Goal: Navigation & Orientation: Find specific page/section

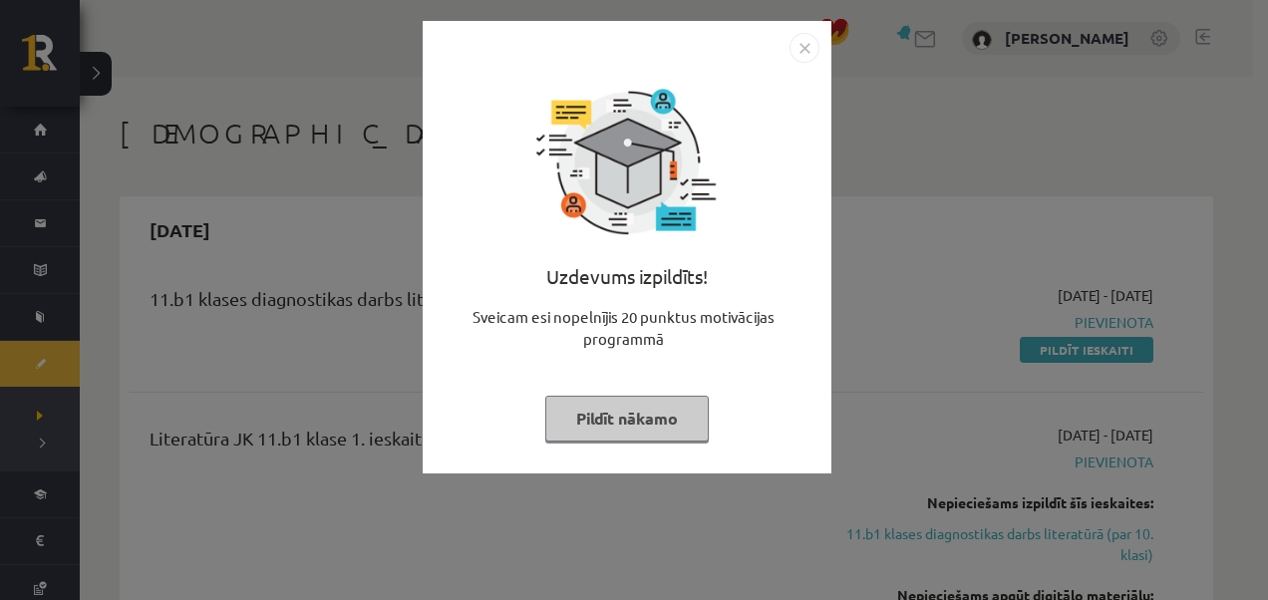
scroll to position [264, 0]
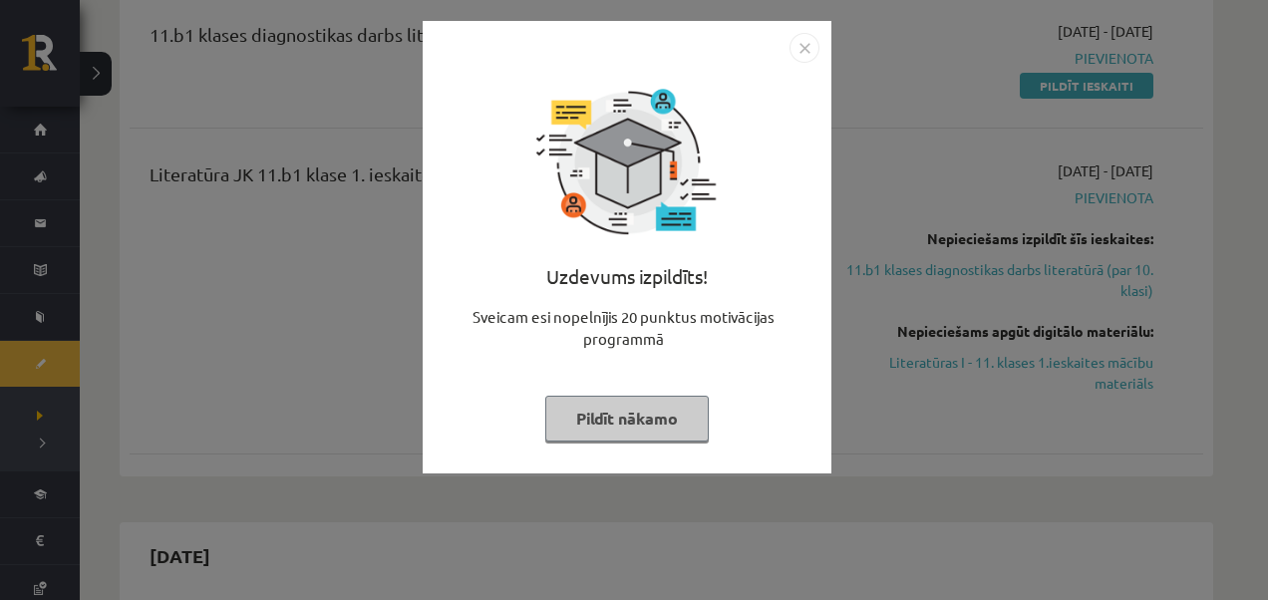
click at [800, 46] on img "Close" at bounding box center [804, 48] width 30 height 30
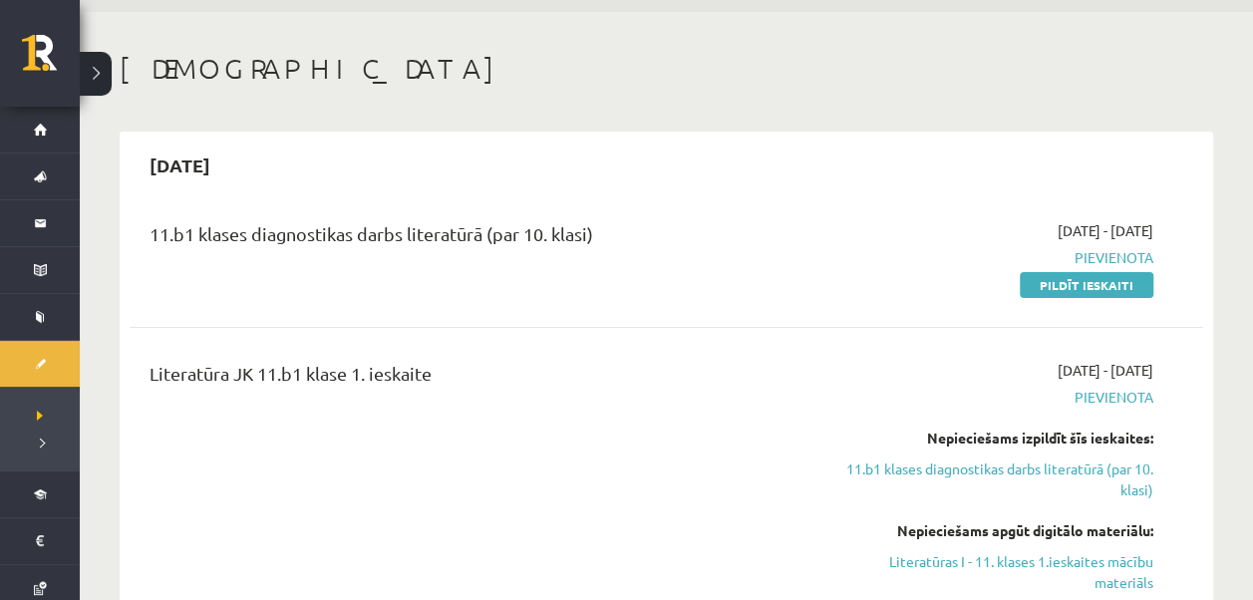
scroll to position [0, 0]
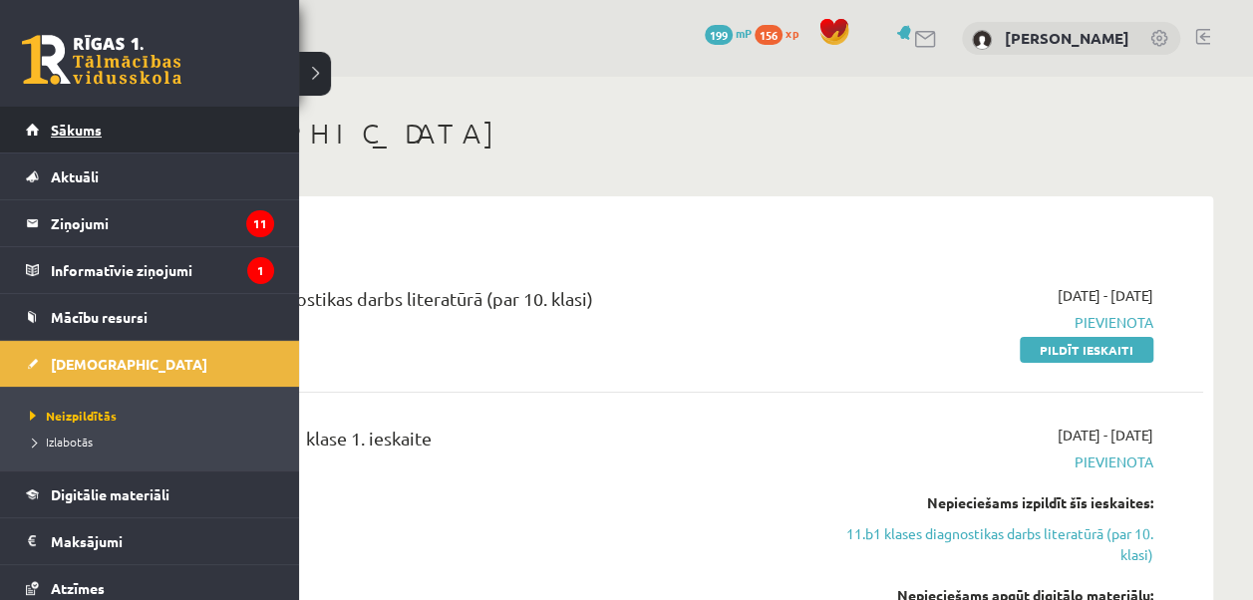
click at [32, 128] on link "Sākums" at bounding box center [150, 130] width 248 height 46
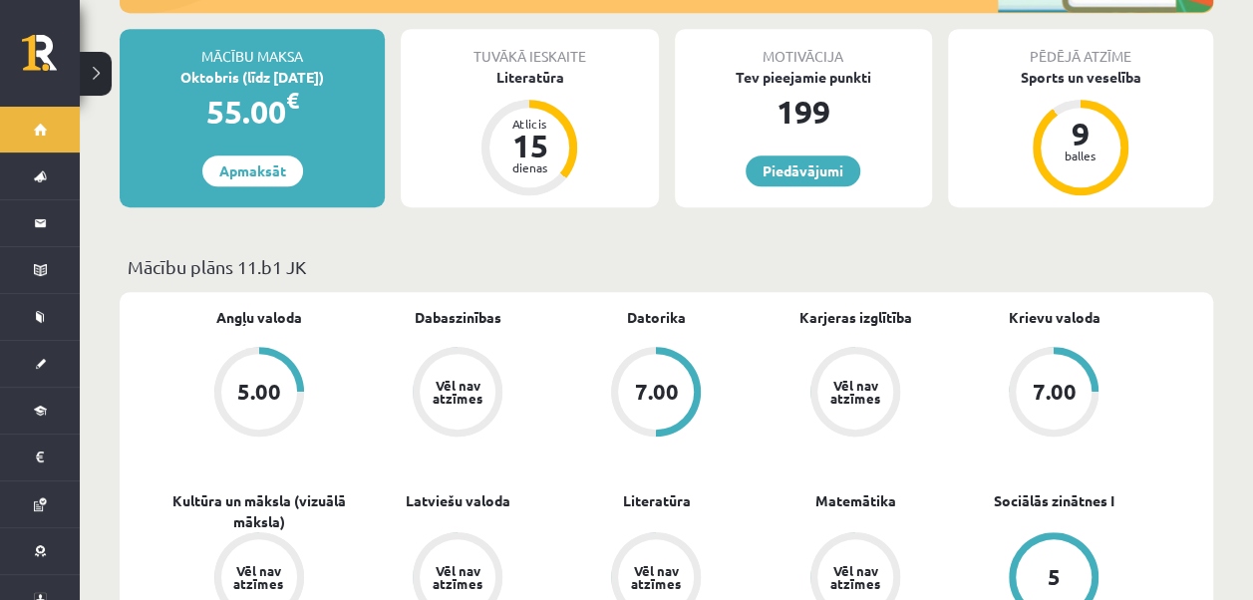
scroll to position [299, 0]
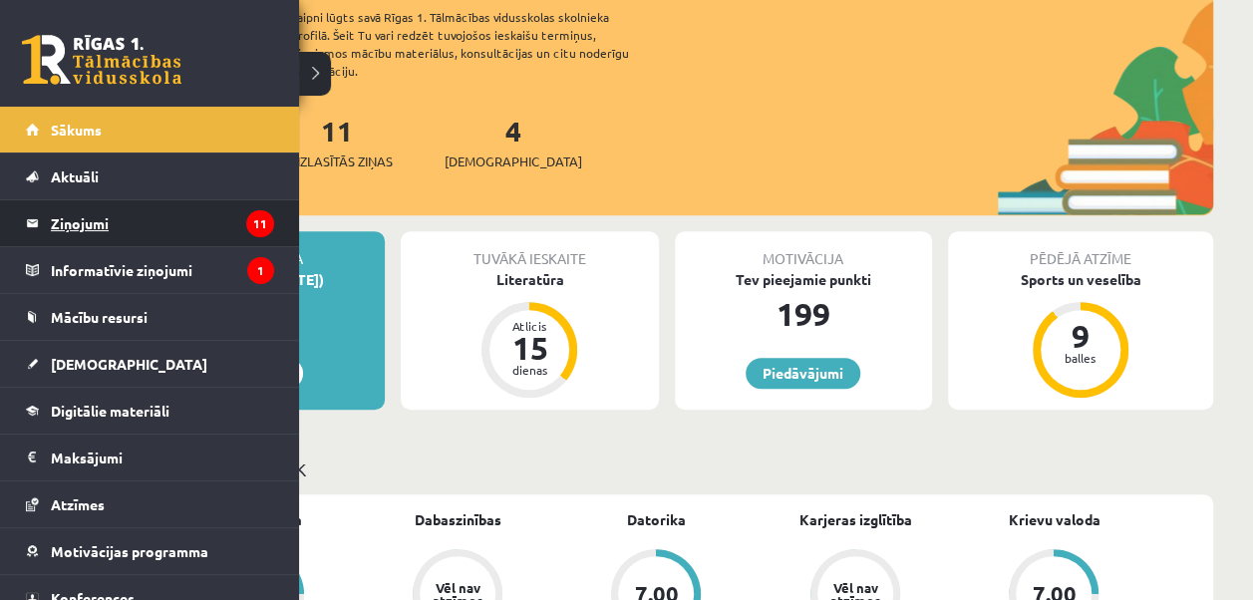
click at [123, 211] on legend "Ziņojumi 11" at bounding box center [162, 223] width 223 height 46
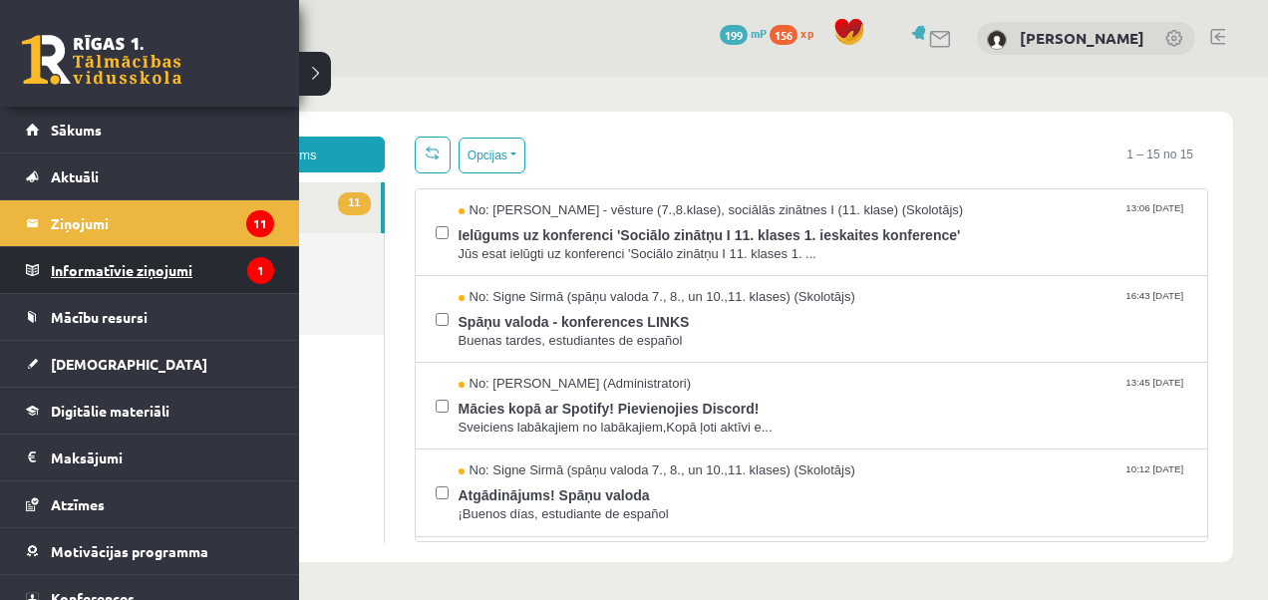
click at [185, 273] on legend "Informatīvie ziņojumi 1" at bounding box center [162, 270] width 223 height 46
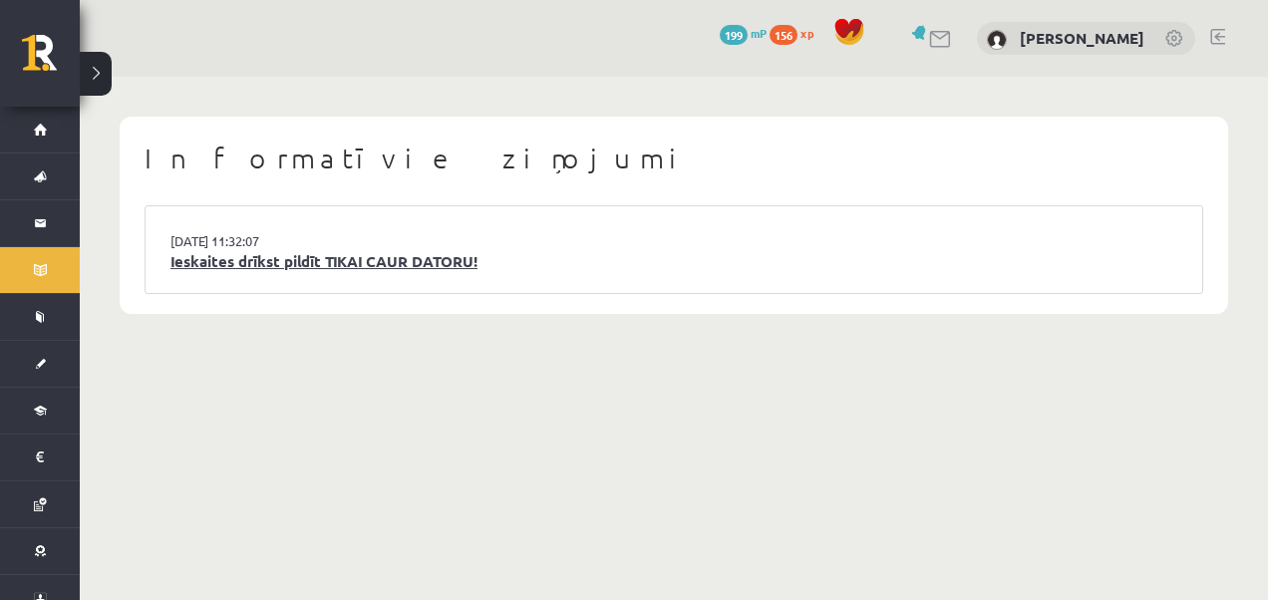
click at [230, 268] on link "Ieskaites drīkst pildīt TIKAI CAUR DATORU!" at bounding box center [673, 261] width 1006 height 23
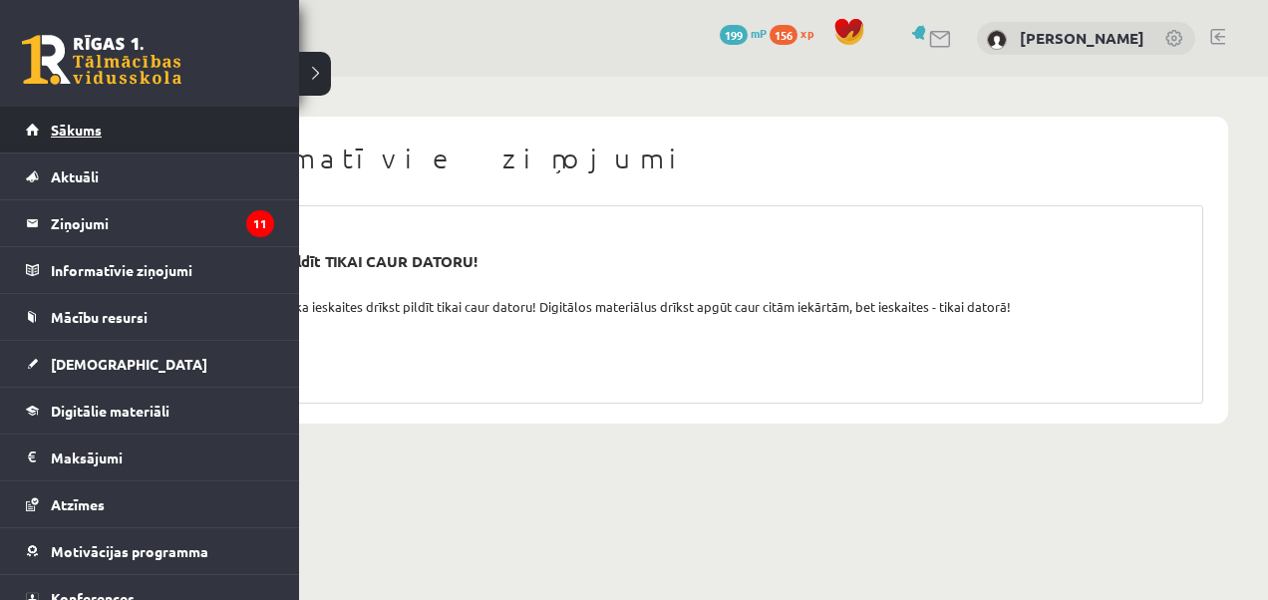
click at [80, 127] on span "Sākums" at bounding box center [76, 130] width 51 height 18
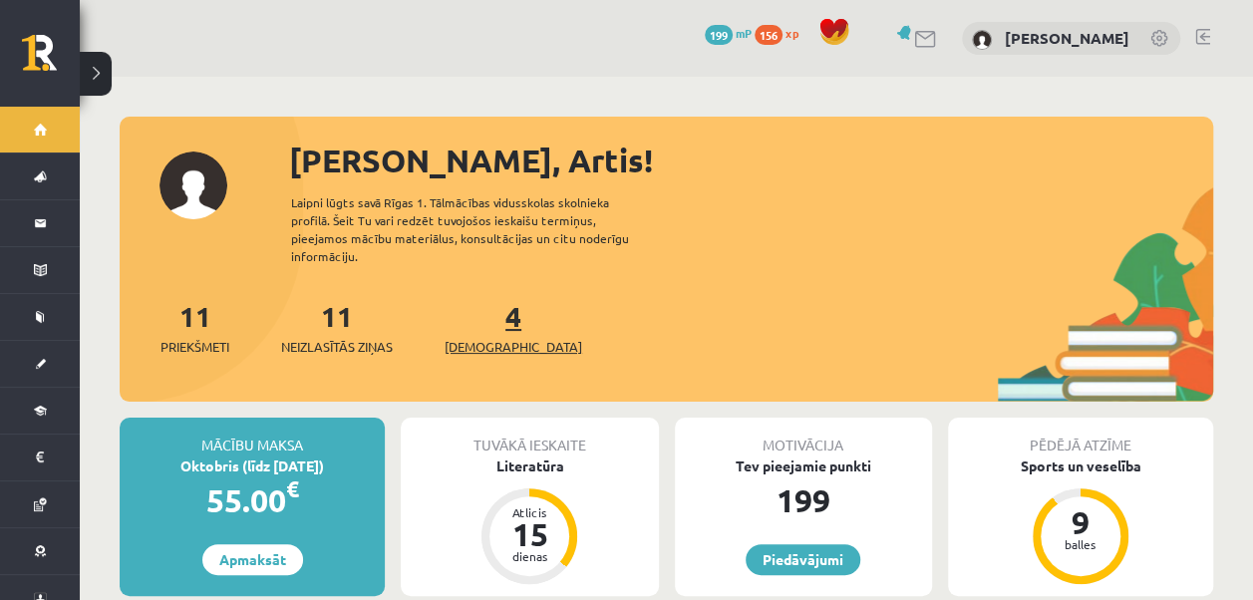
click at [475, 337] on span "[DEMOGRAPHIC_DATA]" at bounding box center [513, 347] width 138 height 20
